Goal: Navigation & Orientation: Understand site structure

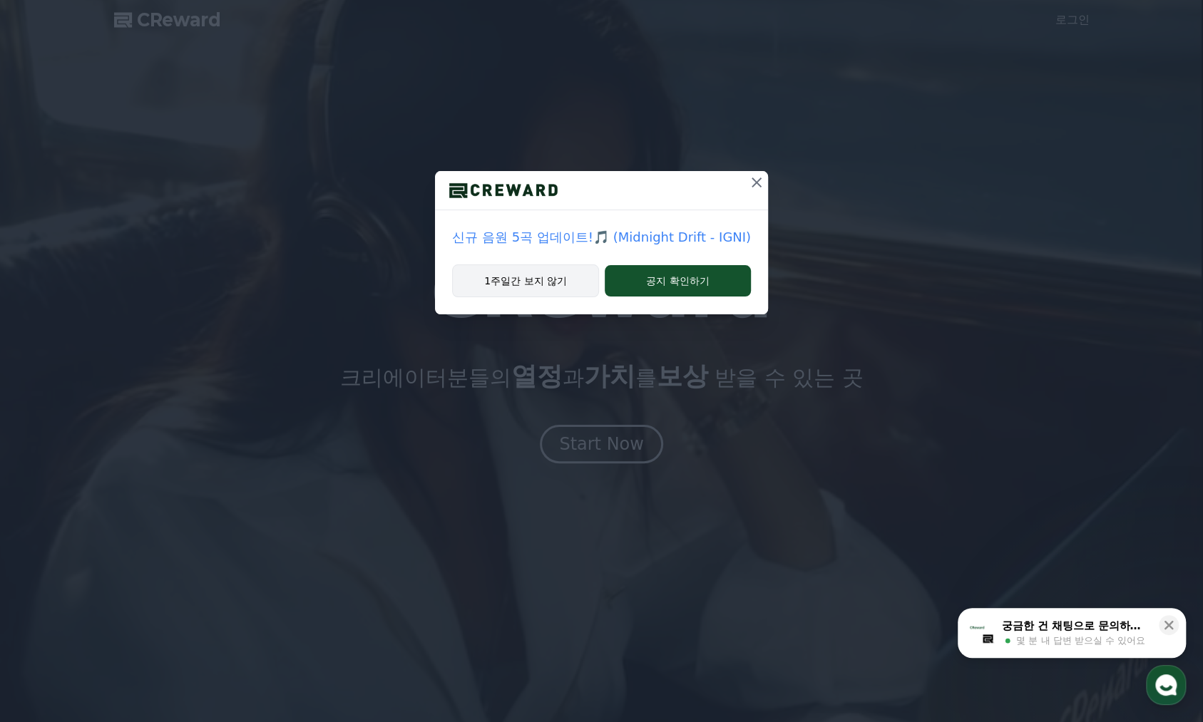
click at [529, 274] on button "1주일간 보지 않기" at bounding box center [525, 281] width 147 height 33
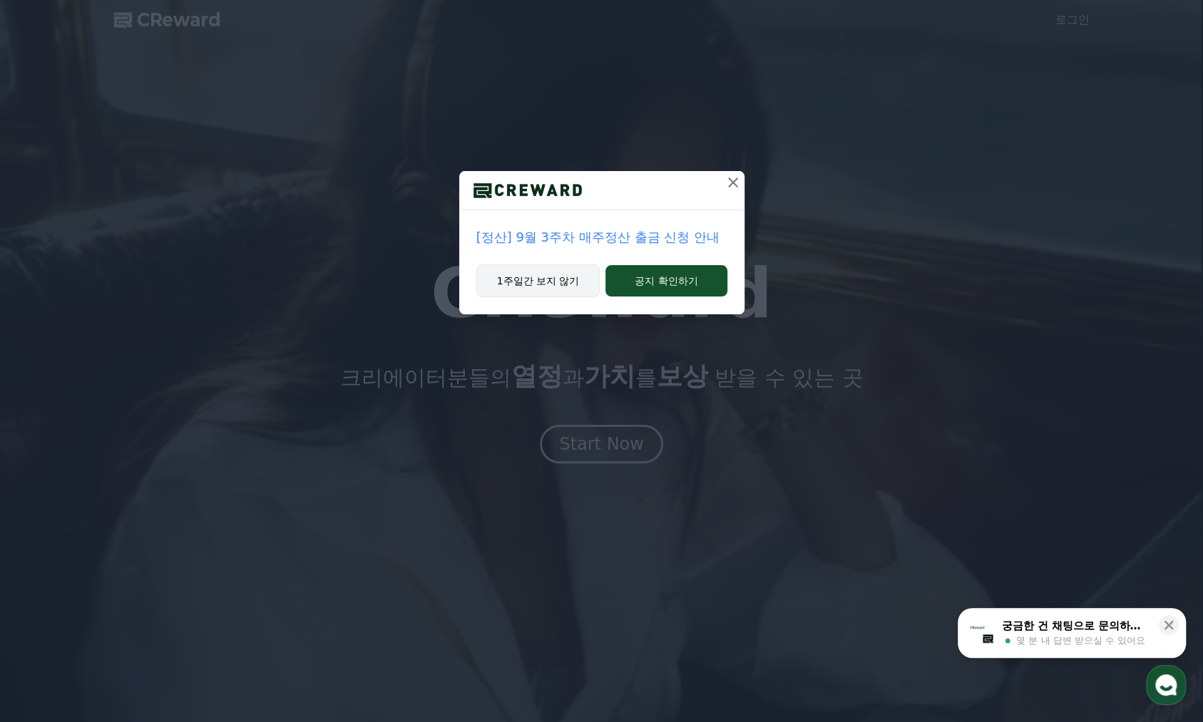
click at [545, 283] on button "1주일간 보지 않기" at bounding box center [538, 281] width 124 height 33
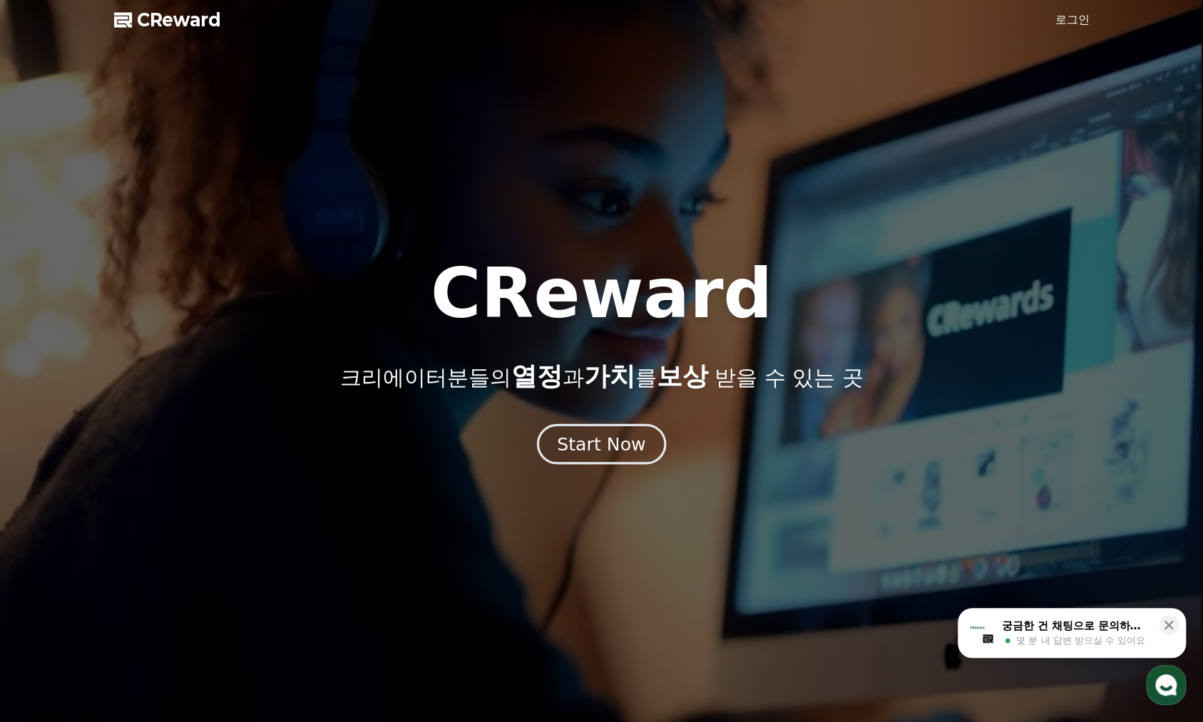
click at [603, 447] on div "Start Now" at bounding box center [601, 444] width 88 height 24
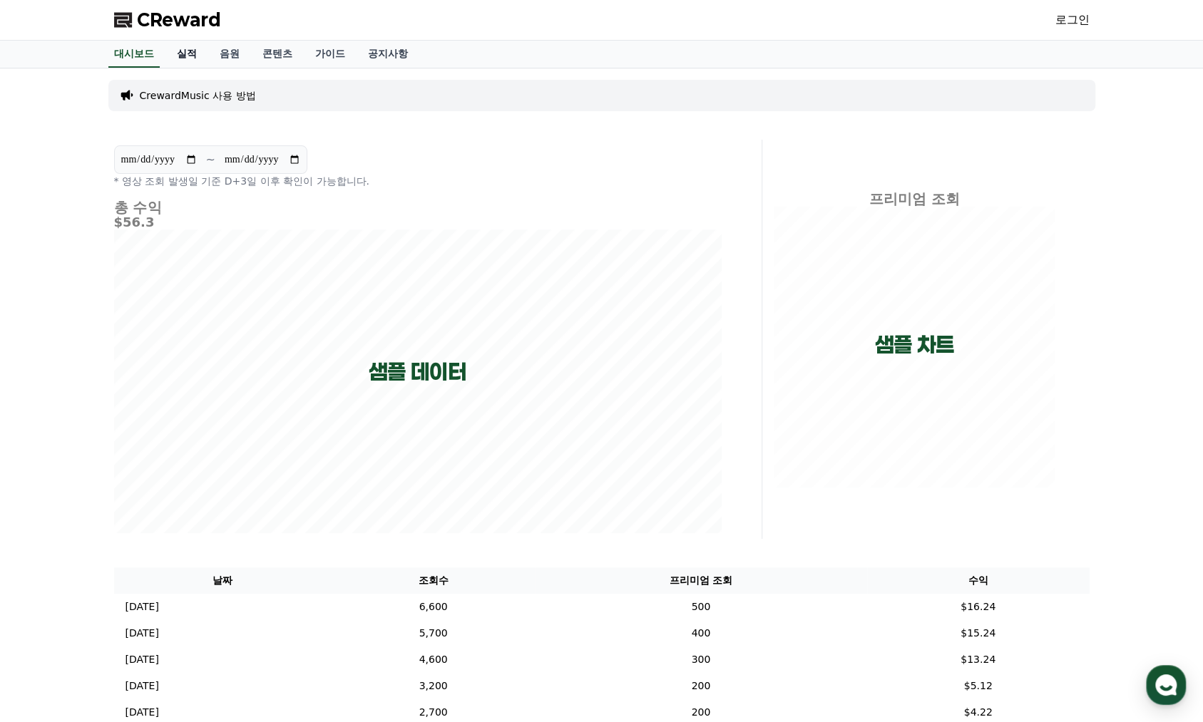
click at [198, 53] on link "실적" at bounding box center [186, 54] width 43 height 27
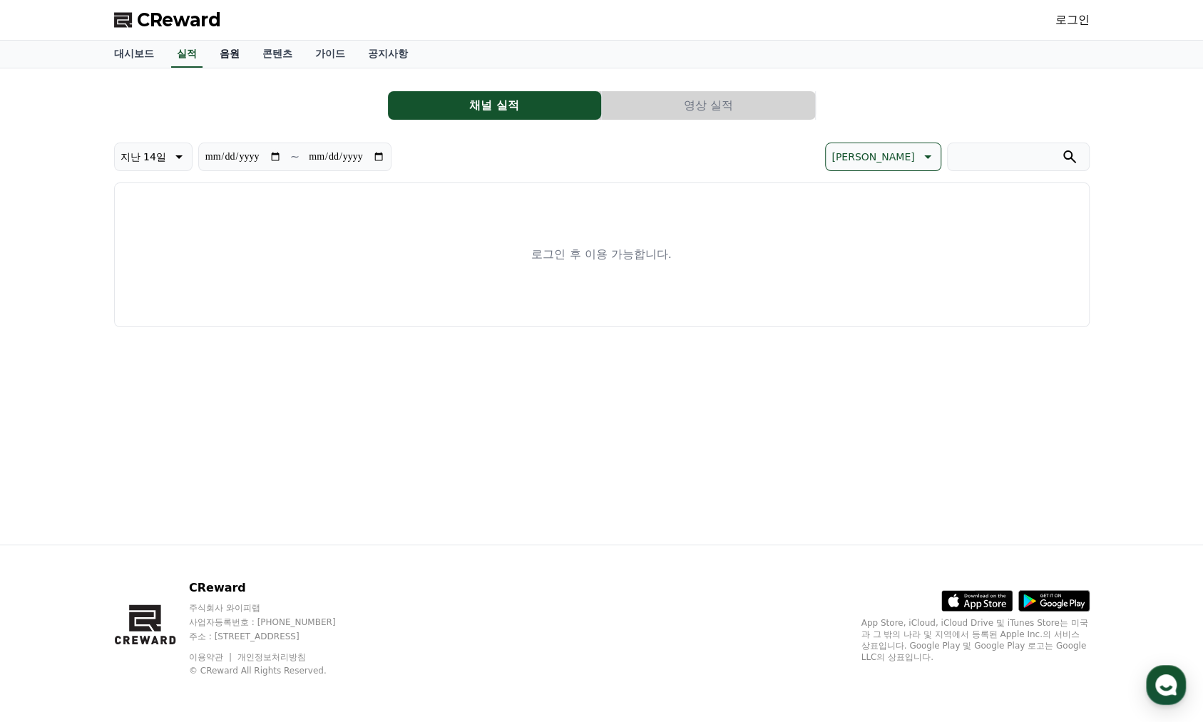
click at [237, 61] on link "음원" at bounding box center [229, 54] width 43 height 27
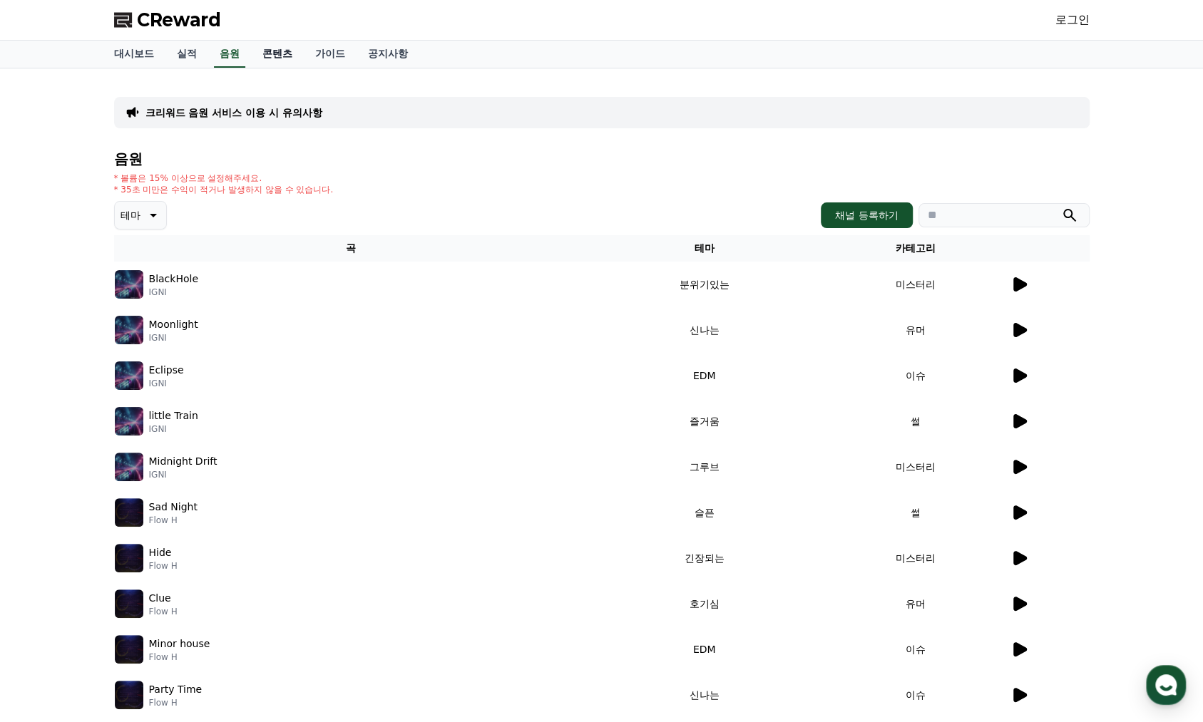
click at [278, 54] on link "콘텐츠" at bounding box center [277, 54] width 53 height 27
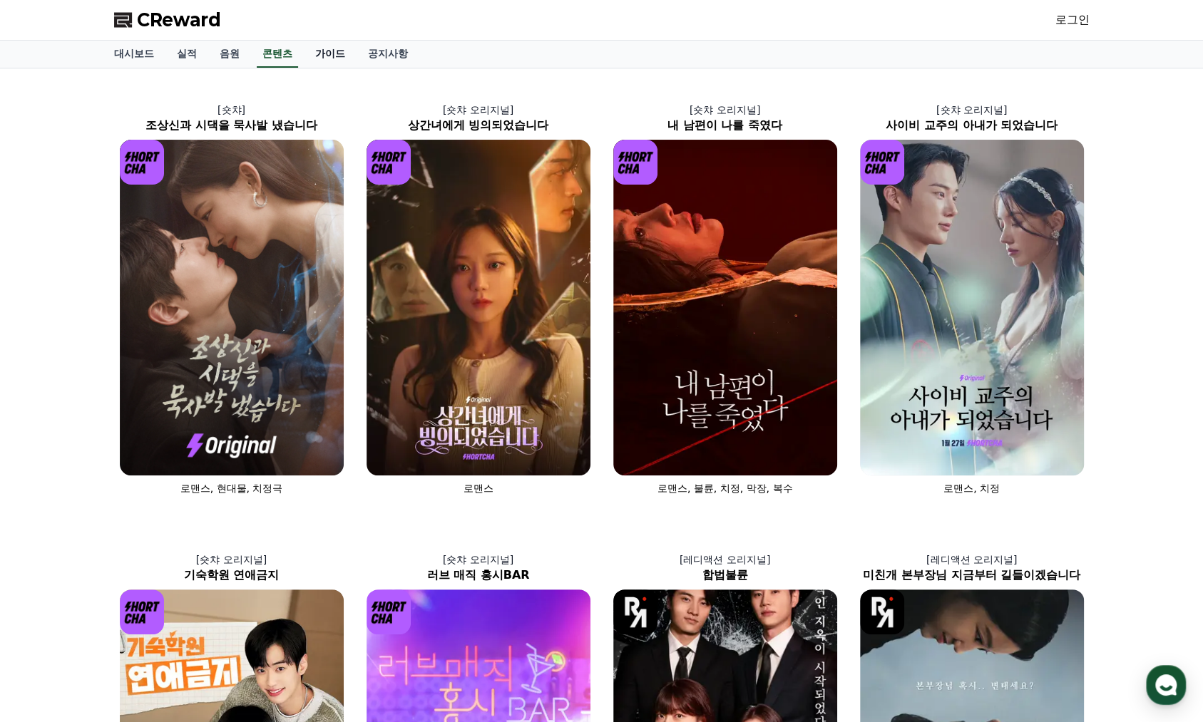
click at [321, 56] on link "가이드" at bounding box center [330, 54] width 53 height 27
